Goal: Complete Application Form: Complete application form

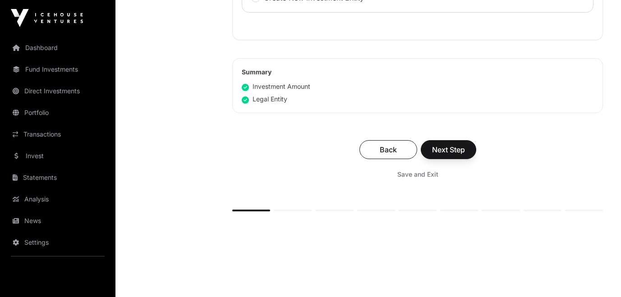
scroll to position [569, 0]
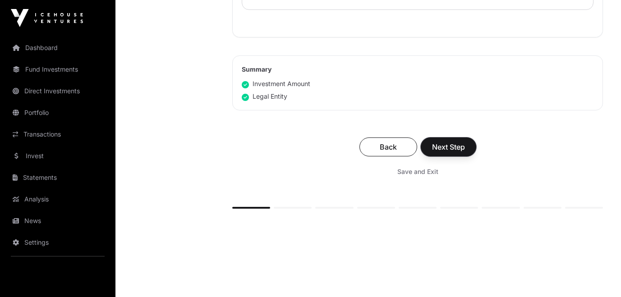
click at [443, 146] on span "Next Step" at bounding box center [448, 147] width 33 height 11
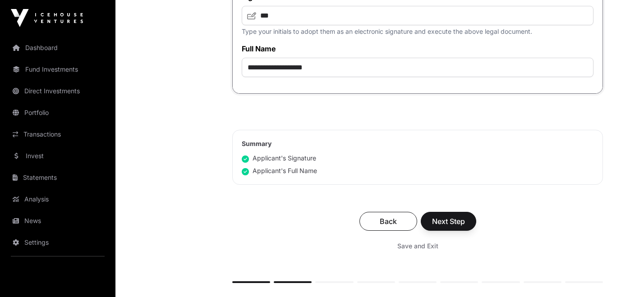
scroll to position [4042, 0]
click at [458, 218] on span "Next Step" at bounding box center [448, 220] width 33 height 11
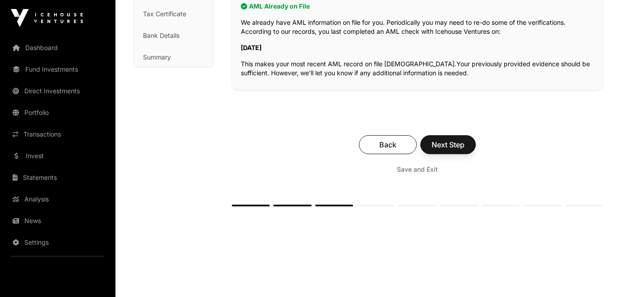
scroll to position [203, 0]
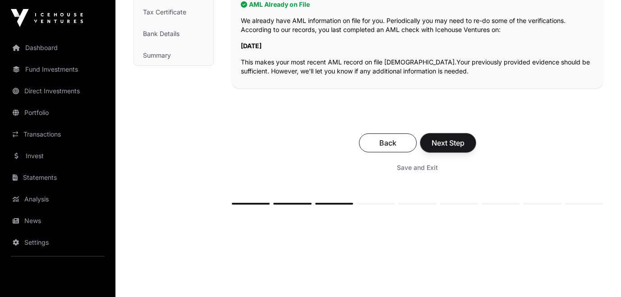
click at [449, 140] on span "Next Step" at bounding box center [448, 143] width 33 height 11
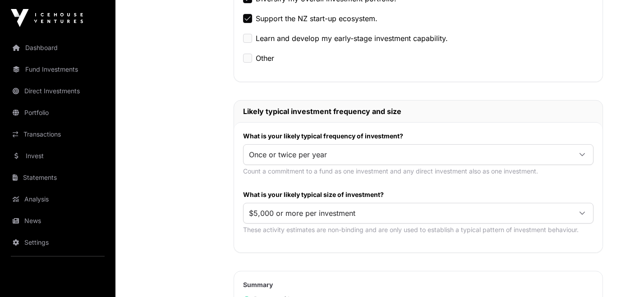
scroll to position [371, 0]
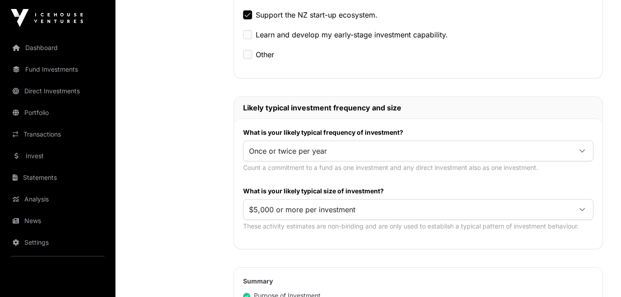
click at [581, 151] on icon at bounding box center [582, 151] width 5 height 3
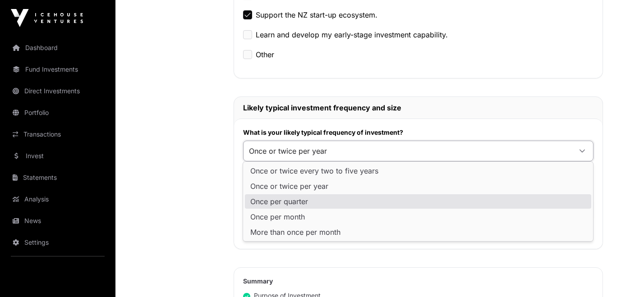
click at [180, 205] on div "Nature & Purpose Investment Fund Application AML Nature & Purpose Wholesale IRD…" at bounding box center [175, 105] width 82 height 800
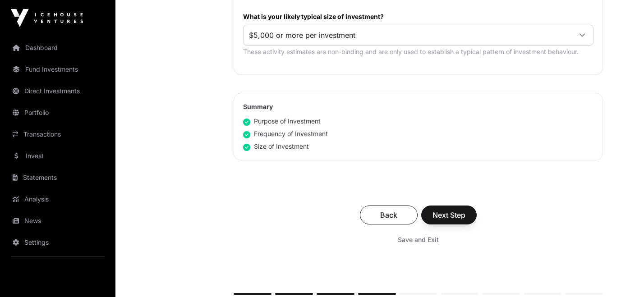
scroll to position [547, 0]
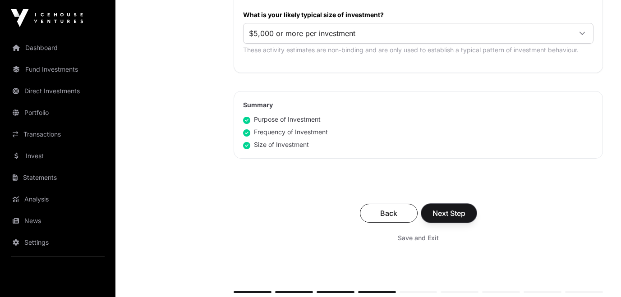
click at [451, 208] on span "Next Step" at bounding box center [449, 213] width 33 height 11
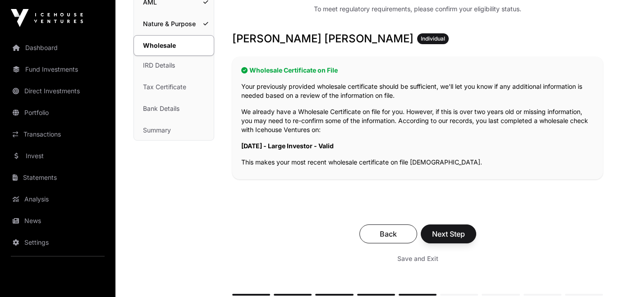
scroll to position [129, 0]
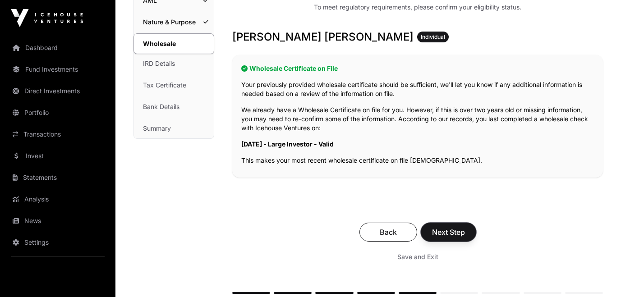
click at [454, 232] on span "Next Step" at bounding box center [448, 232] width 33 height 11
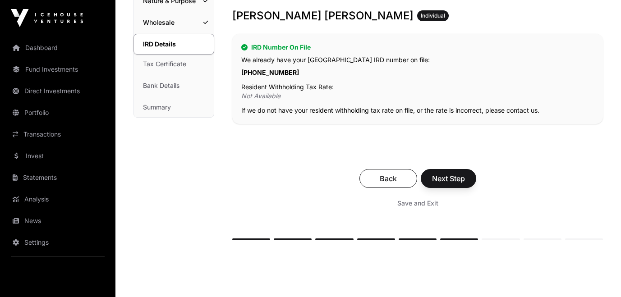
scroll to position [152, 0]
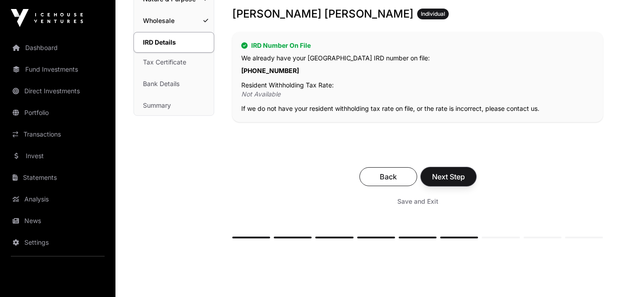
click at [450, 178] on span "Next Step" at bounding box center [448, 176] width 33 height 11
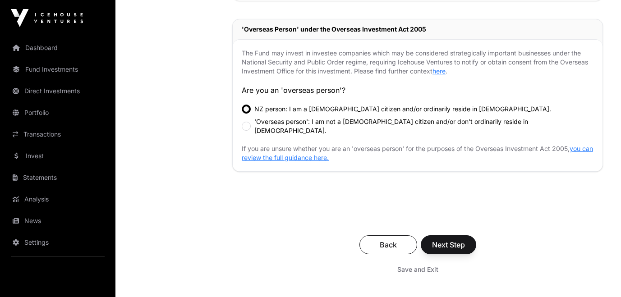
scroll to position [272, 0]
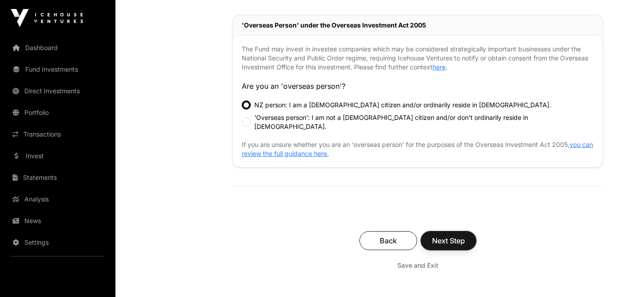
click at [438, 240] on span "Next Step" at bounding box center [448, 240] width 33 height 11
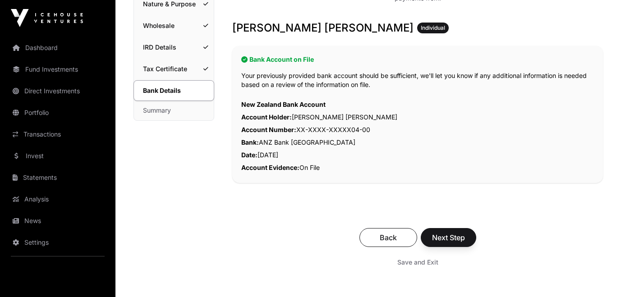
scroll to position [150, 0]
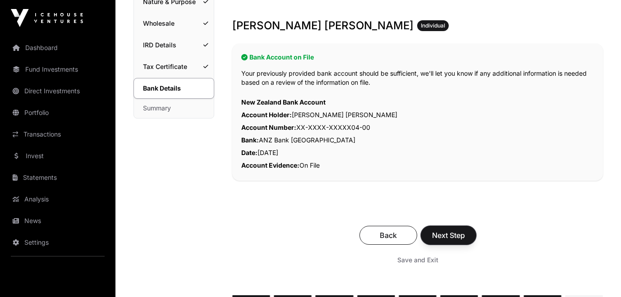
click at [441, 233] on span "Next Step" at bounding box center [448, 235] width 33 height 11
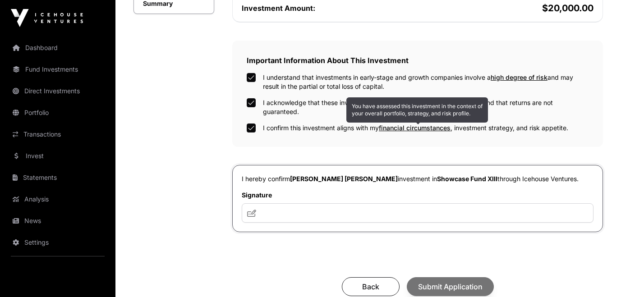
scroll to position [257, 0]
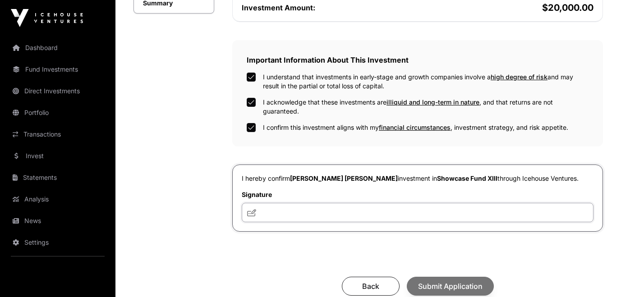
click at [309, 215] on input "text" at bounding box center [418, 212] width 352 height 19
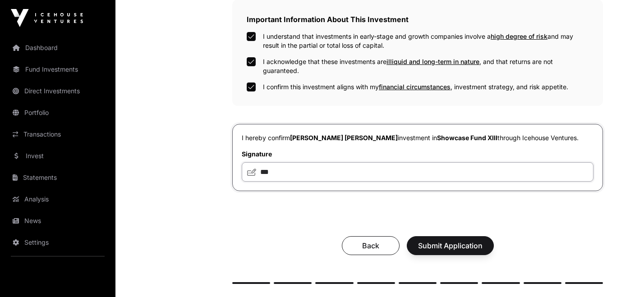
scroll to position [299, 0]
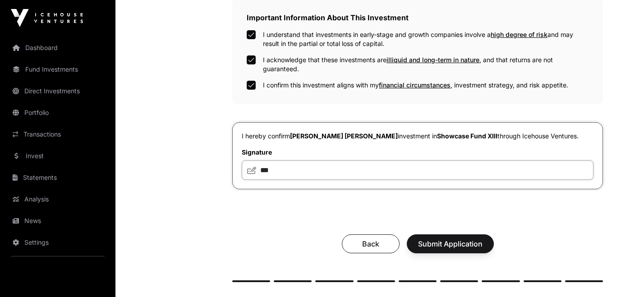
type input "***"
click at [448, 246] on span "Submit Application" at bounding box center [450, 244] width 64 height 11
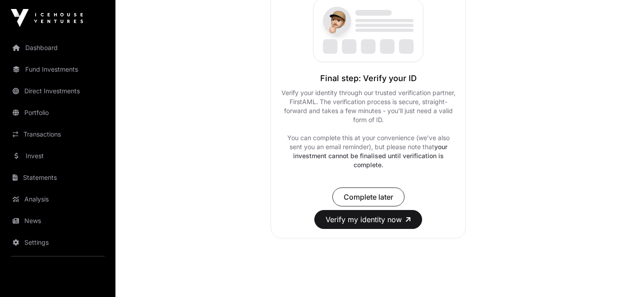
scroll to position [170, 0]
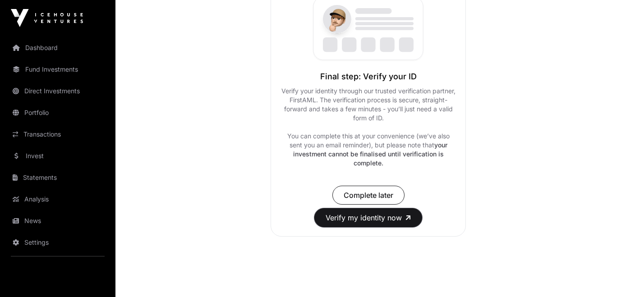
click at [399, 217] on button "Verify my identity now" at bounding box center [368, 217] width 108 height 19
